Goal: Find specific page/section: Find specific page/section

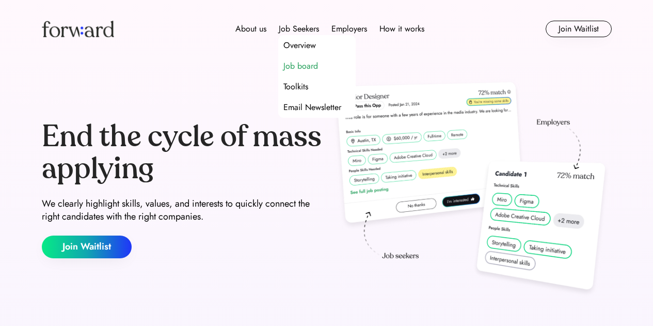
click at [300, 67] on div "Job board" at bounding box center [300, 66] width 35 height 12
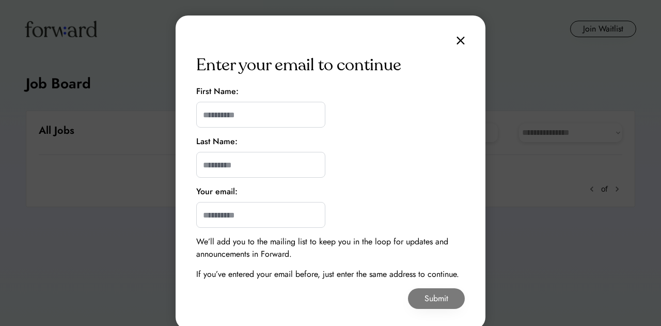
click at [465, 40] on div "Enter your email to continue First Name: Last Name: Your email: We’ll add you t…" at bounding box center [331, 172] width 310 height 314
click at [458, 41] on img at bounding box center [460, 40] width 8 height 9
